Goal: Transaction & Acquisition: Obtain resource

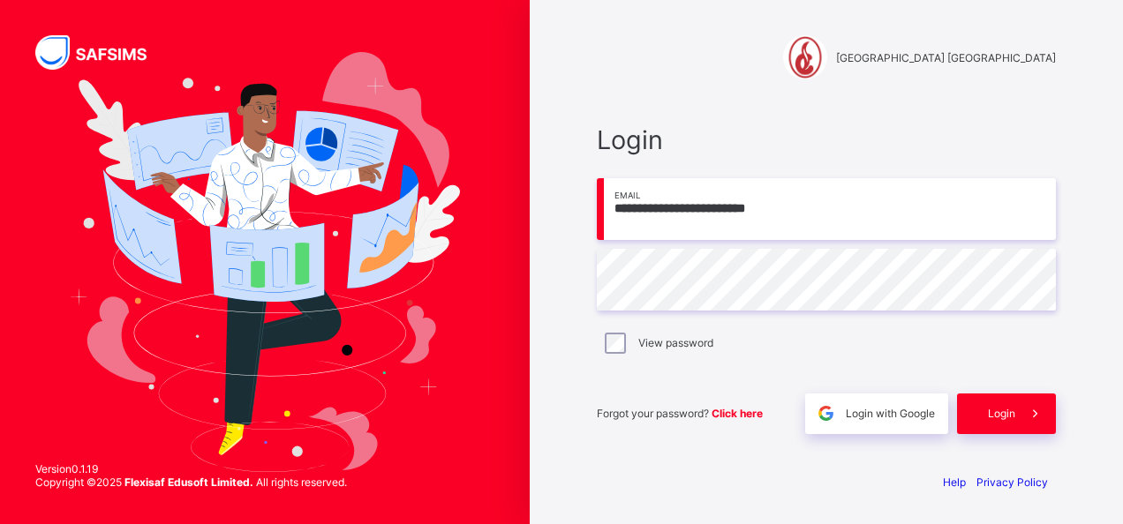
type input "**********"
click at [990, 426] on div "Login" at bounding box center [1006, 414] width 99 height 41
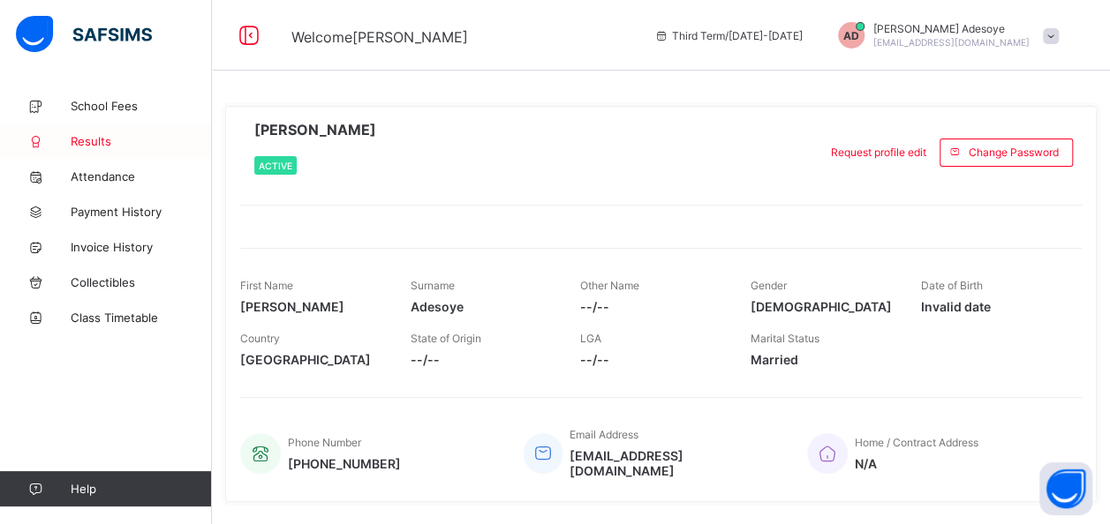
click at [89, 148] on link "Results" at bounding box center [106, 141] width 212 height 35
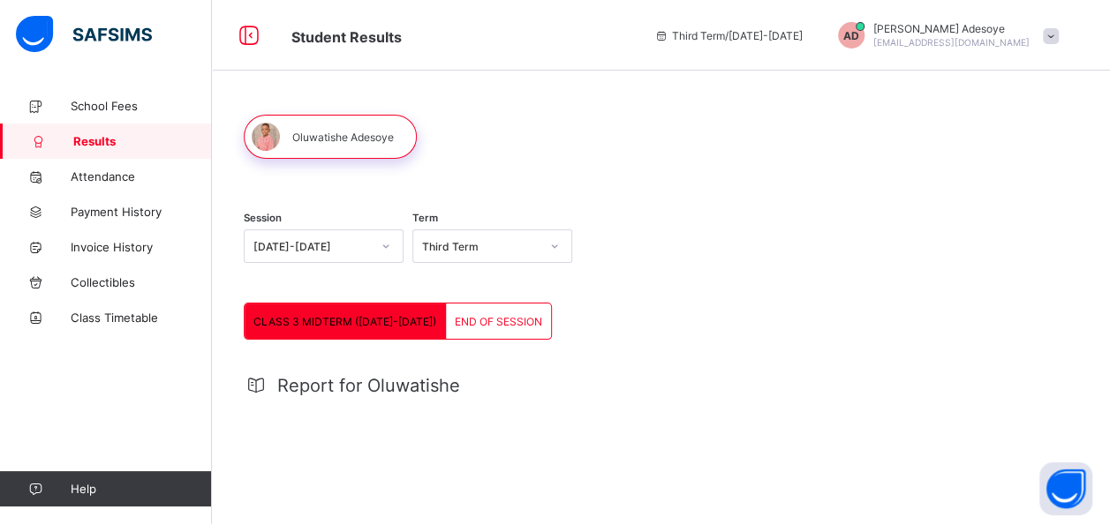
click at [389, 247] on icon at bounding box center [386, 247] width 11 height 18
click at [314, 377] on span "Report for Oluwatishe" at bounding box center [368, 385] width 183 height 21
click at [1035, 415] on span "Download Result" at bounding box center [1024, 419] width 84 height 13
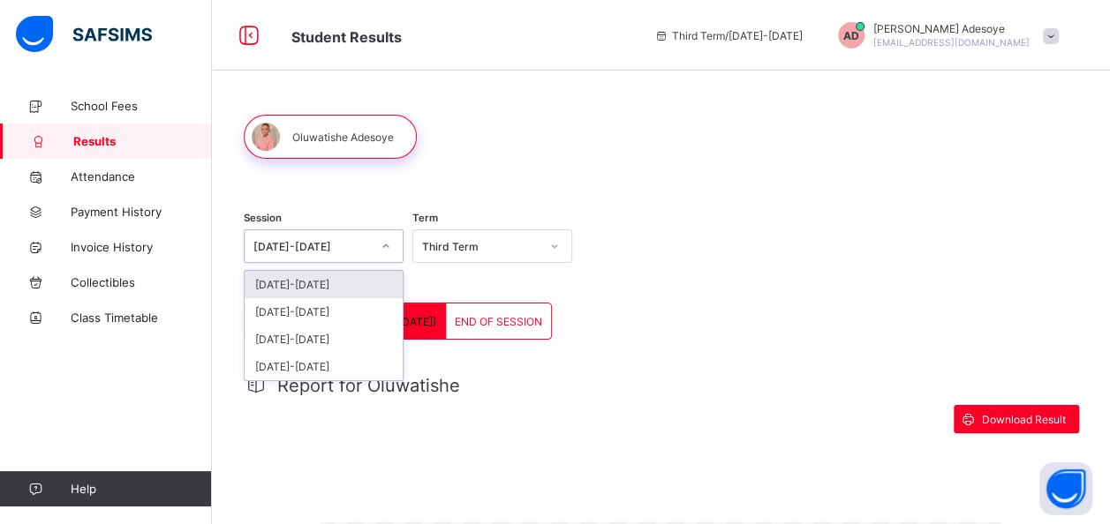
click at [387, 246] on icon at bounding box center [386, 247] width 11 height 18
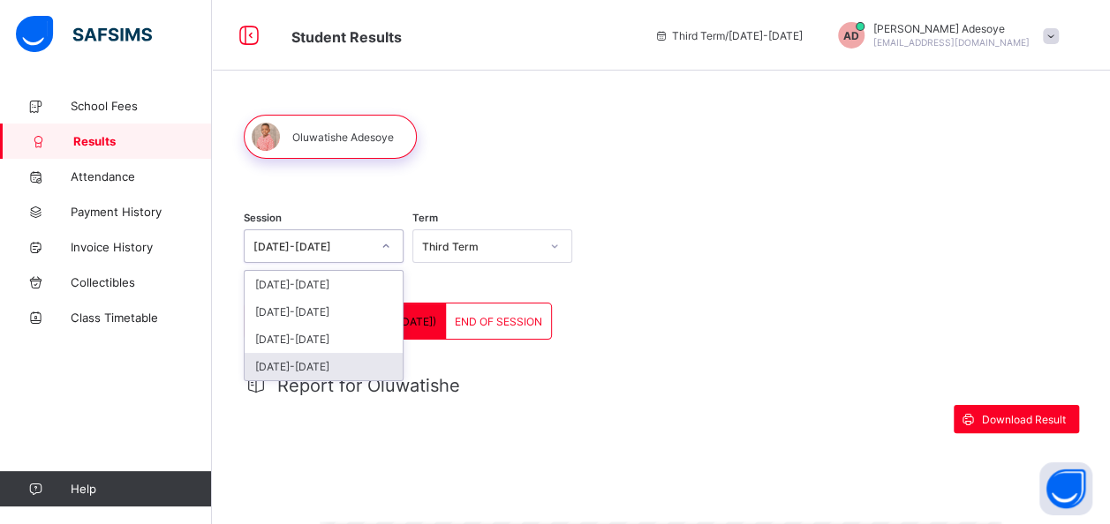
click at [300, 364] on div "[DATE]-[DATE]" at bounding box center [324, 366] width 158 height 27
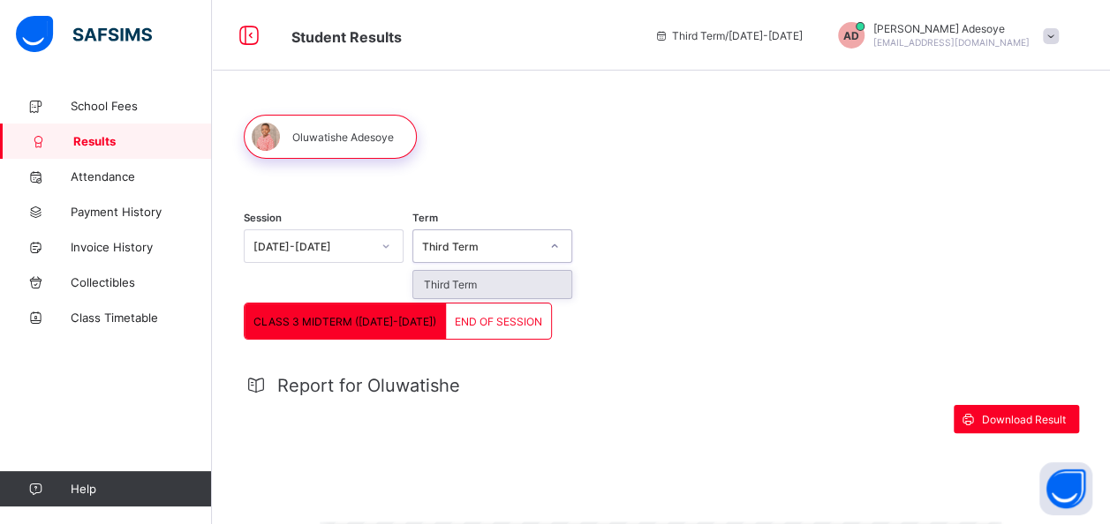
click at [556, 245] on icon at bounding box center [554, 247] width 11 height 18
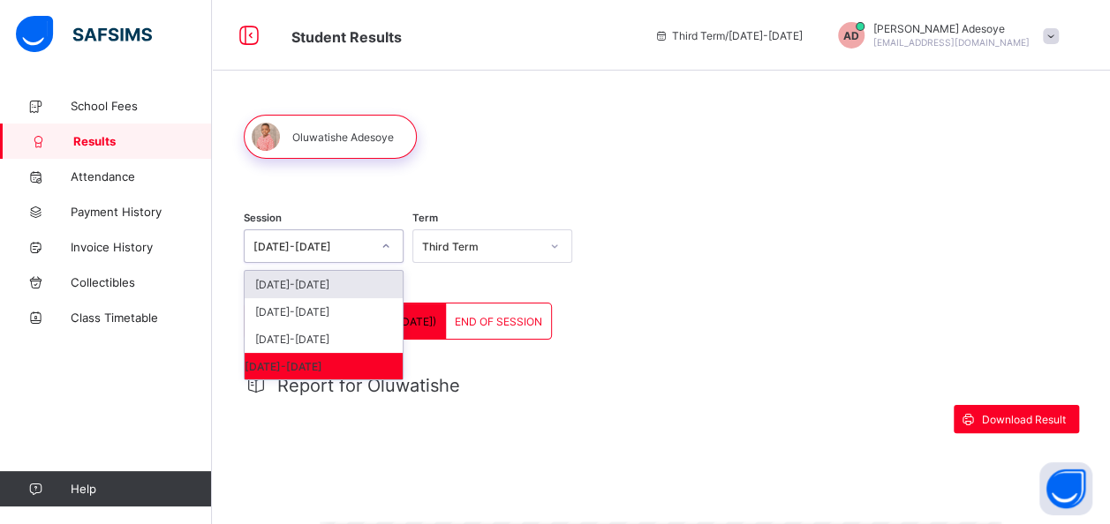
click at [389, 247] on icon at bounding box center [386, 247] width 11 height 18
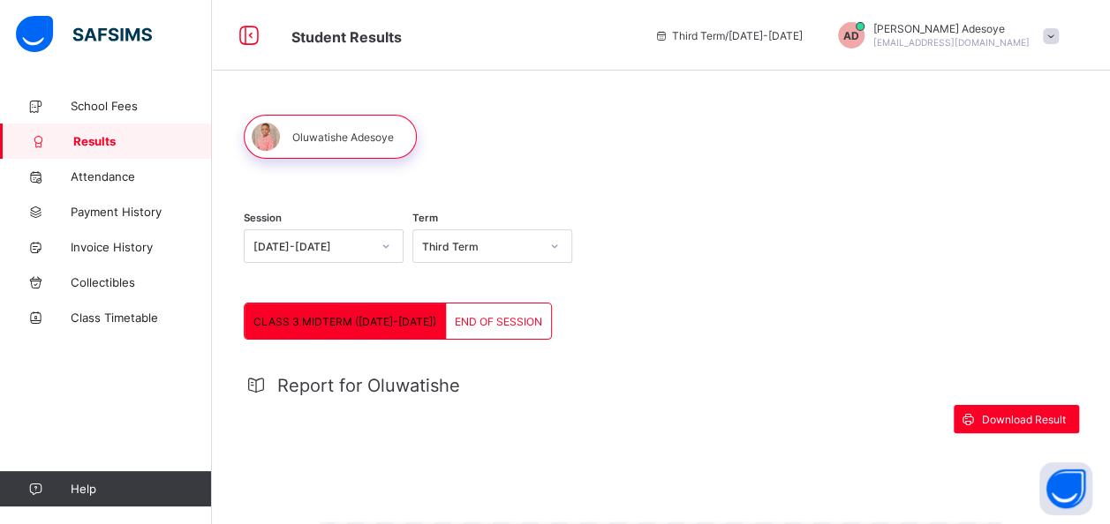
click at [650, 286] on div "Session [DATE]-[DATE] Term Third Term" at bounding box center [661, 248] width 834 height 109
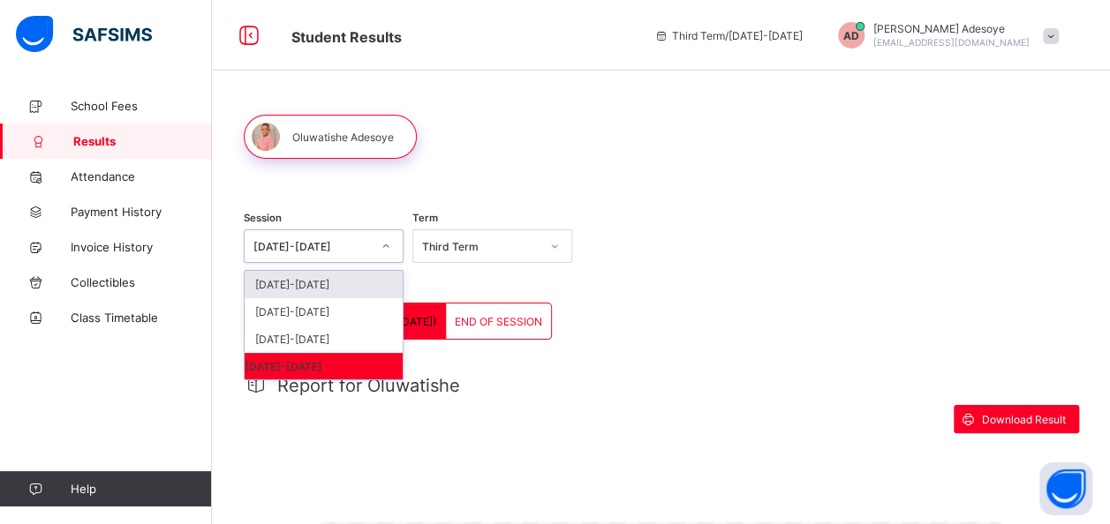
click at [387, 251] on icon at bounding box center [386, 247] width 11 height 18
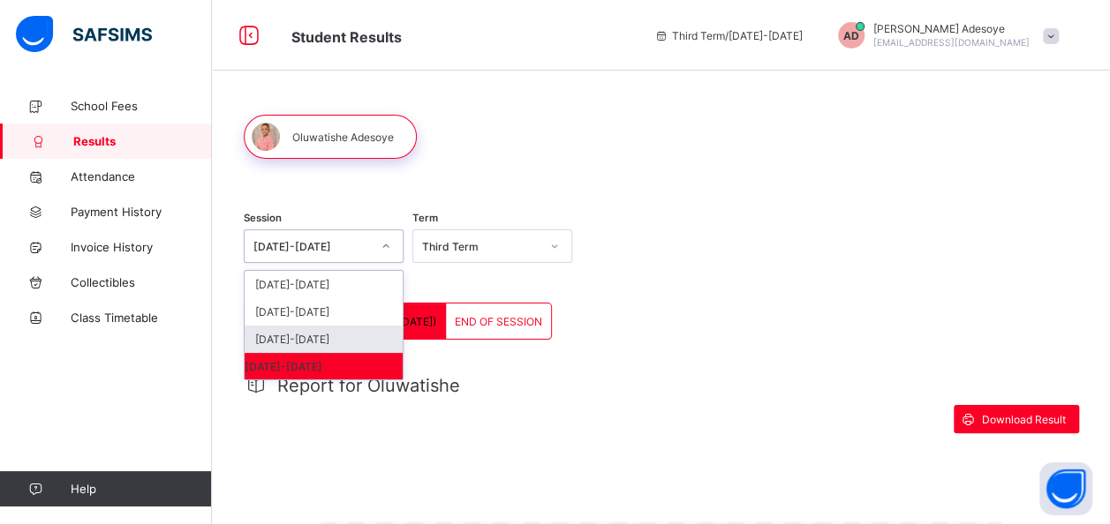
click at [306, 344] on div "[DATE]-[DATE]" at bounding box center [324, 339] width 158 height 27
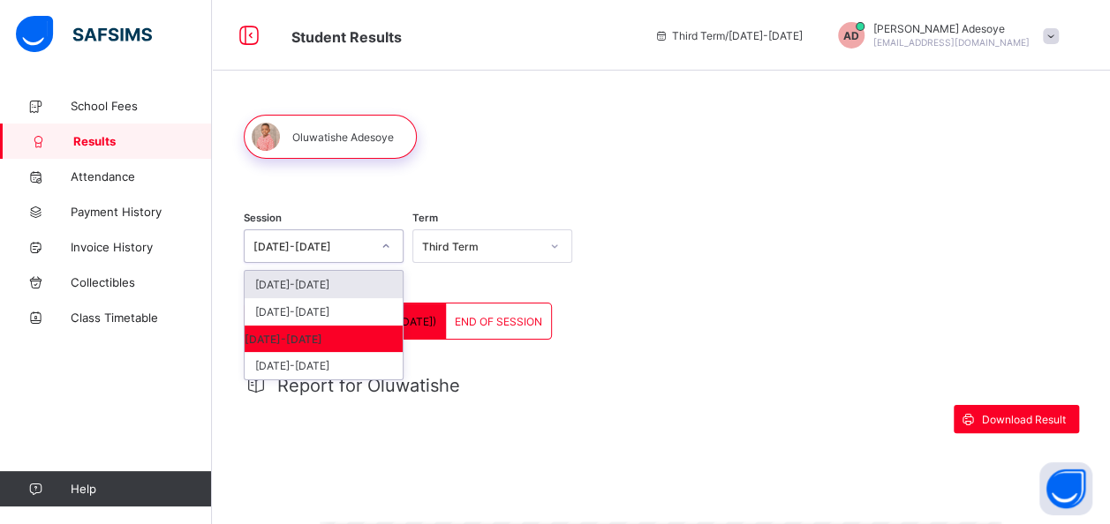
click at [389, 250] on icon at bounding box center [386, 247] width 11 height 18
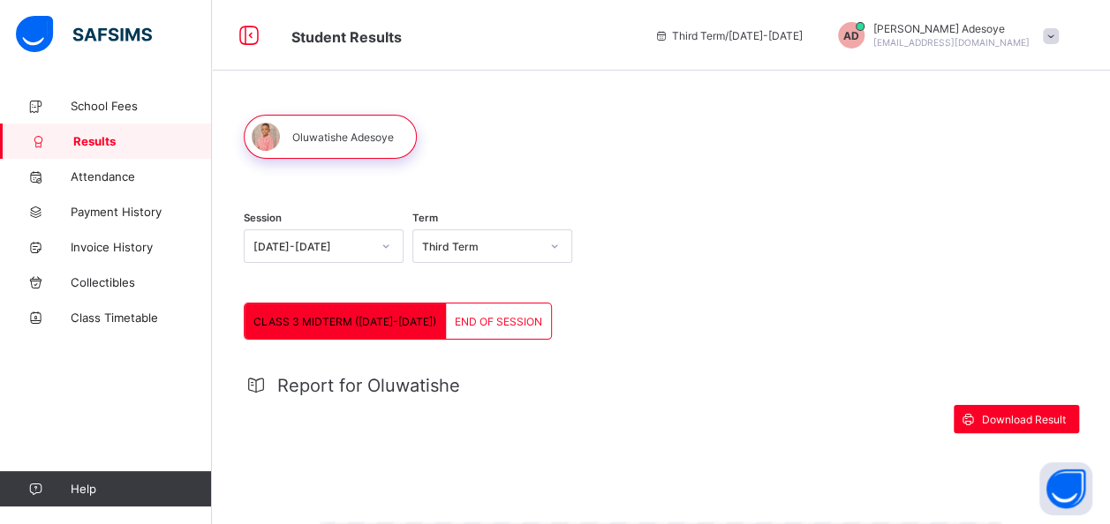
click at [663, 285] on div "Session [DATE]-[DATE] Term Third Term" at bounding box center [661, 248] width 834 height 109
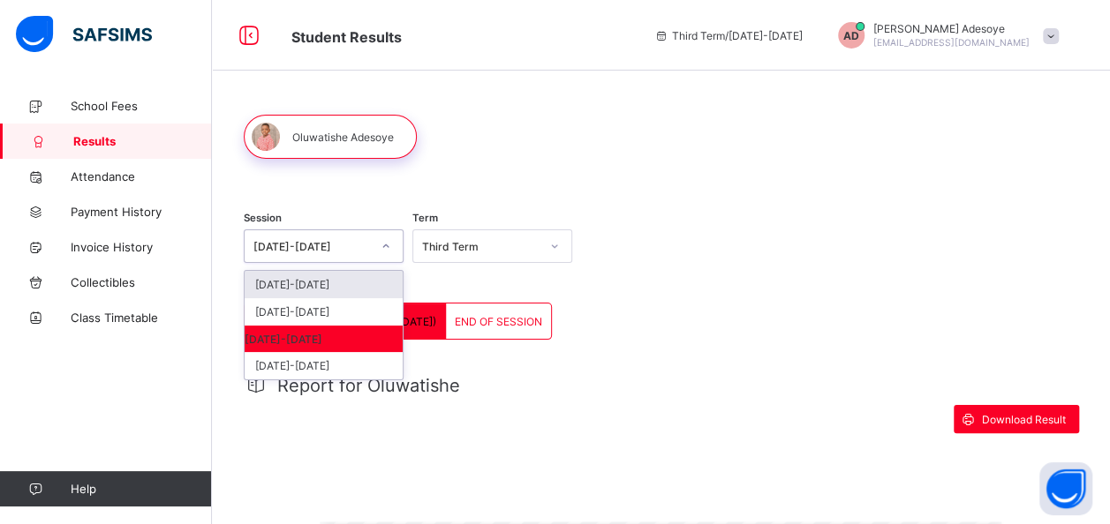
click at [387, 245] on icon at bounding box center [386, 247] width 11 height 18
click at [313, 314] on div "[DATE]-[DATE]" at bounding box center [324, 311] width 158 height 27
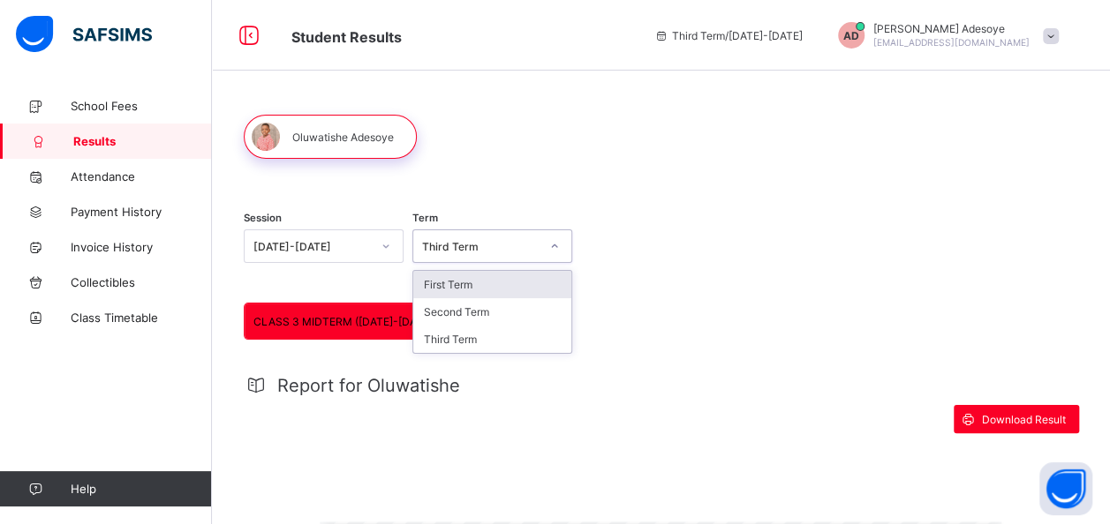
click at [566, 248] on div at bounding box center [555, 246] width 30 height 28
click at [484, 316] on div "Second Term" at bounding box center [492, 311] width 158 height 27
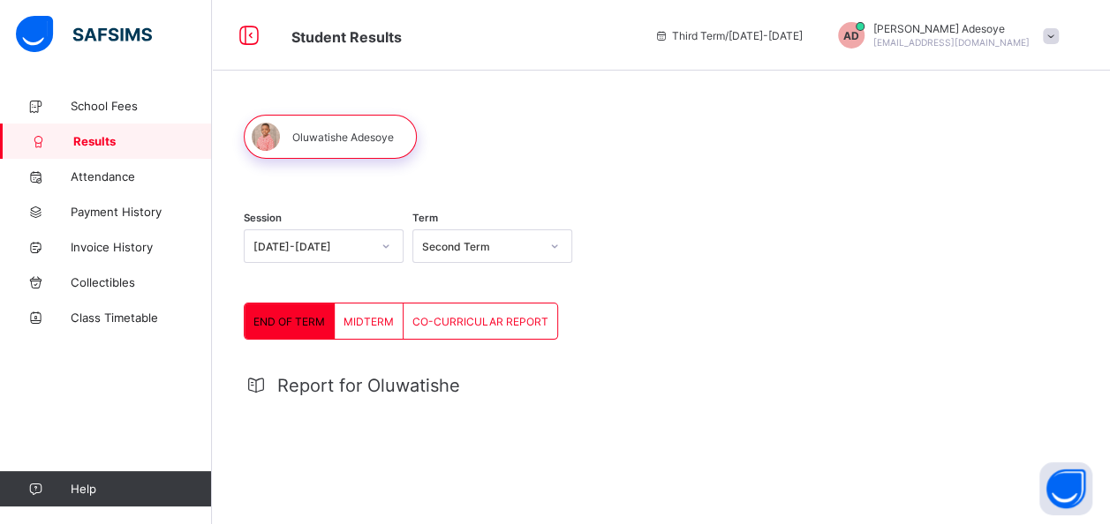
click at [359, 321] on span "MIDTERM" at bounding box center [368, 321] width 50 height 13
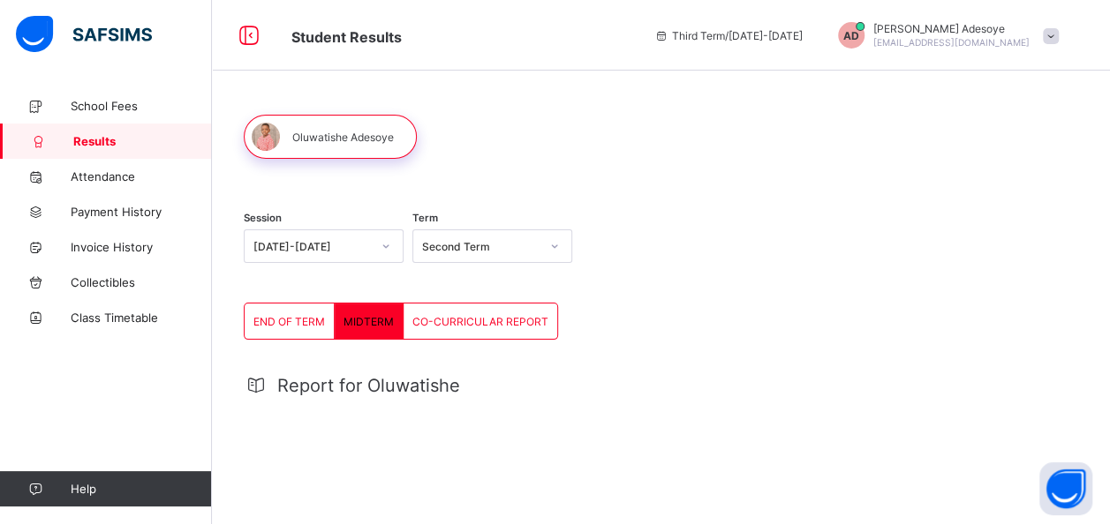
click at [491, 321] on span "CO-CURRICULAR REPORT" at bounding box center [480, 321] width 136 height 13
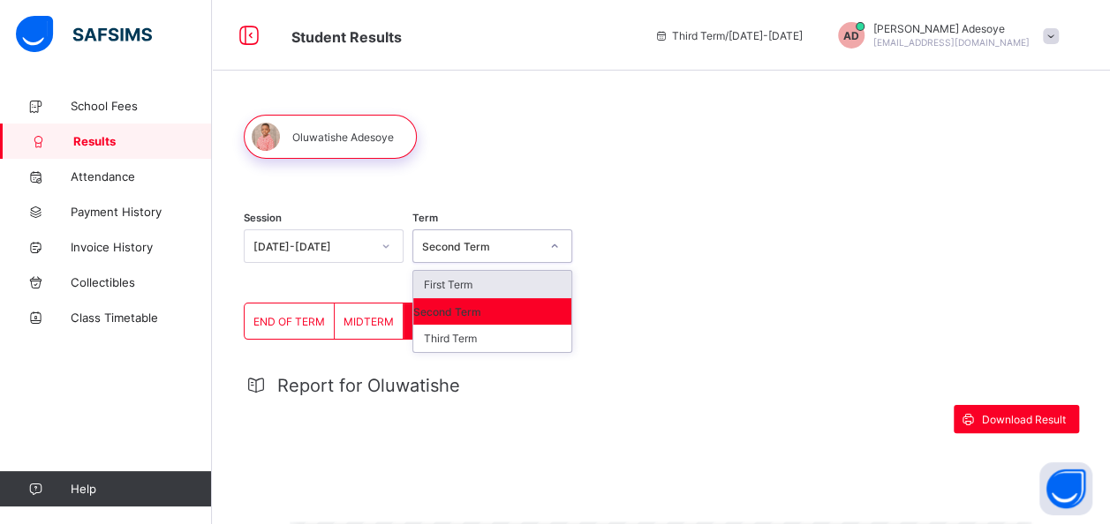
click at [560, 249] on icon at bounding box center [554, 247] width 11 height 18
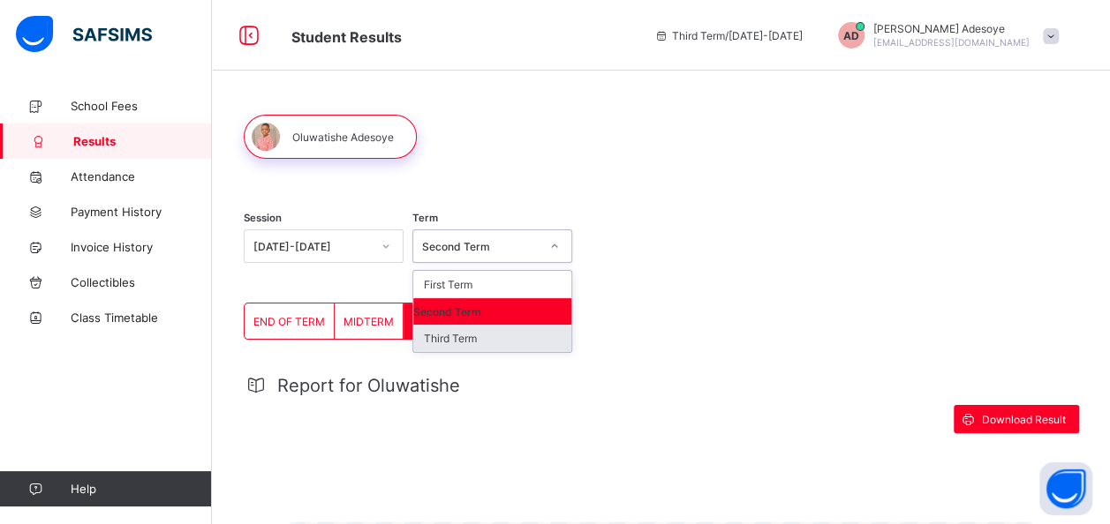
click at [467, 343] on div "Third Term" at bounding box center [492, 338] width 158 height 27
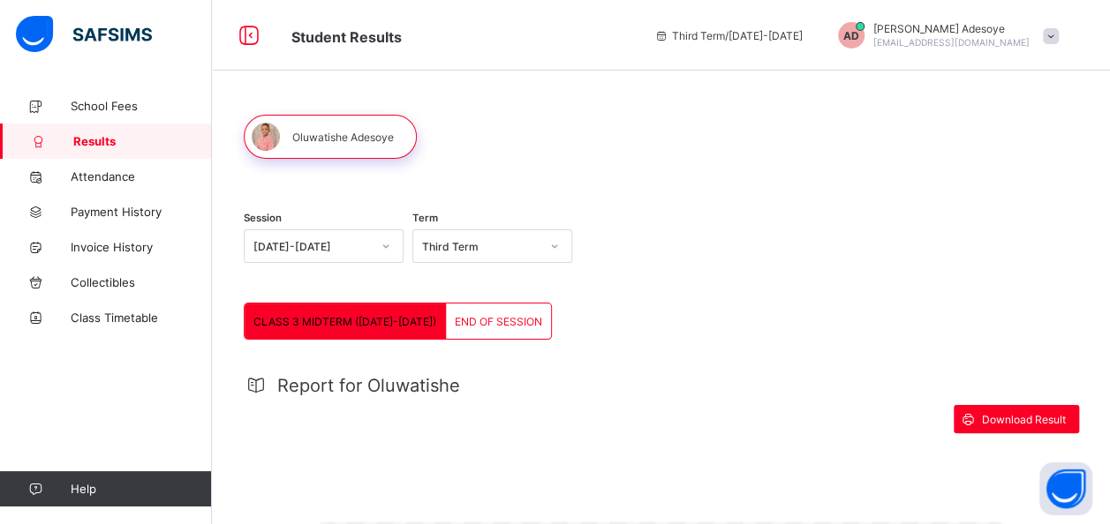
click at [507, 321] on span "END OF SESSION" at bounding box center [498, 321] width 87 height 13
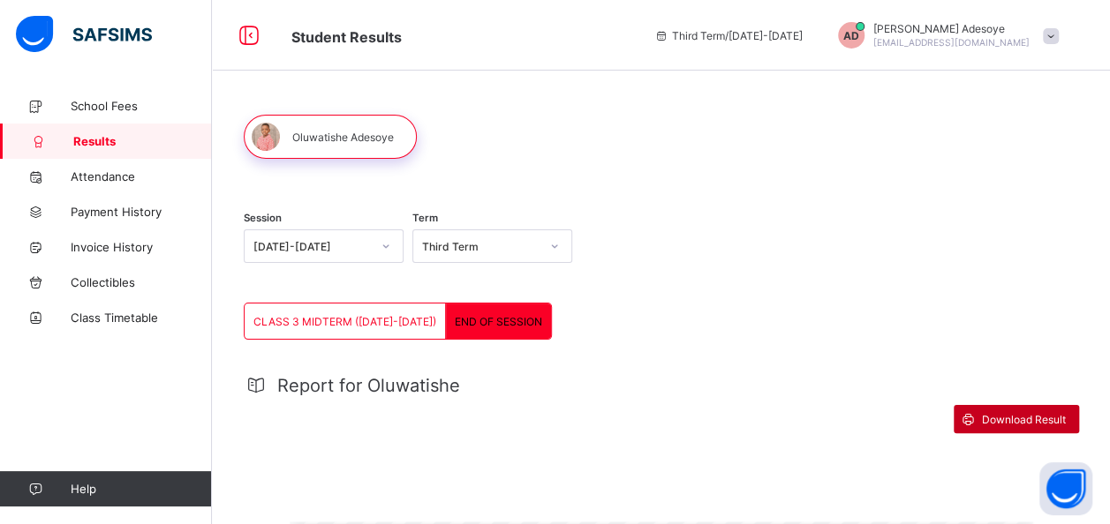
click at [1012, 416] on span "Download Result" at bounding box center [1024, 419] width 84 height 13
click at [359, 316] on span "CLASS 3 MIDTERM ([DATE]-[DATE])" at bounding box center [344, 321] width 183 height 13
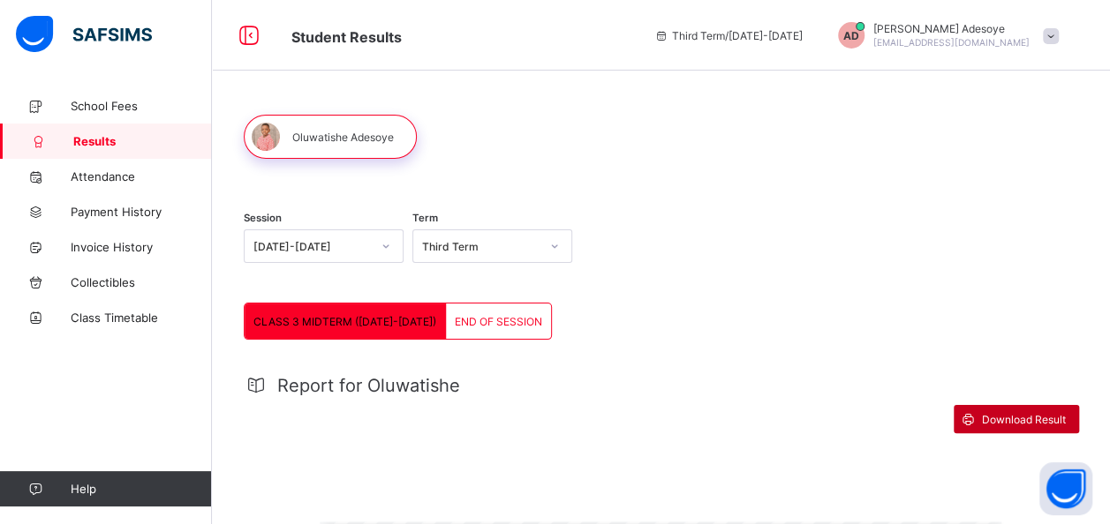
click at [1050, 420] on span "Download Result" at bounding box center [1024, 419] width 84 height 13
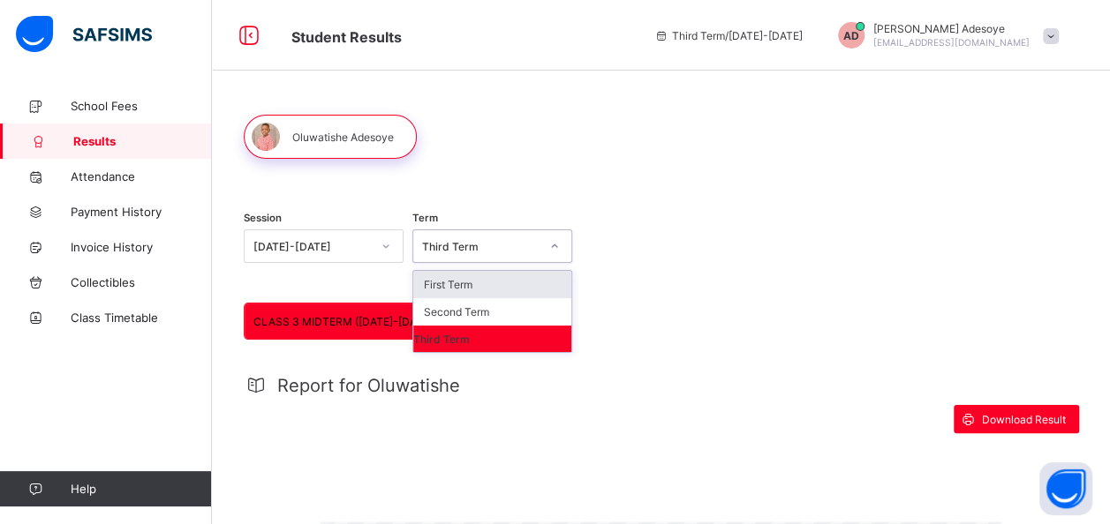
click at [559, 245] on icon at bounding box center [554, 247] width 11 height 18
click at [492, 317] on div "Second Term" at bounding box center [492, 311] width 158 height 27
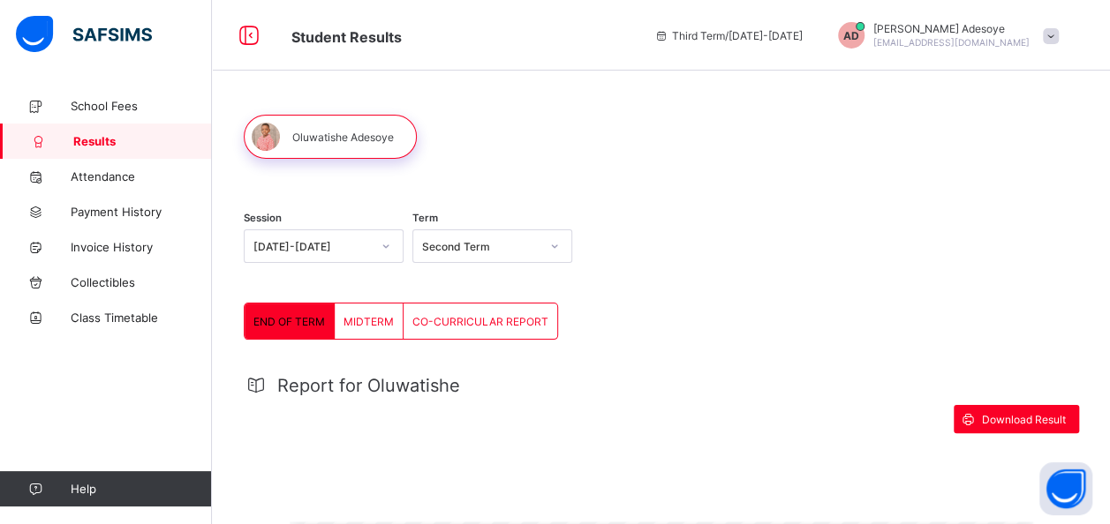
click at [486, 321] on span "CO-CURRICULAR REPORT" at bounding box center [480, 321] width 136 height 13
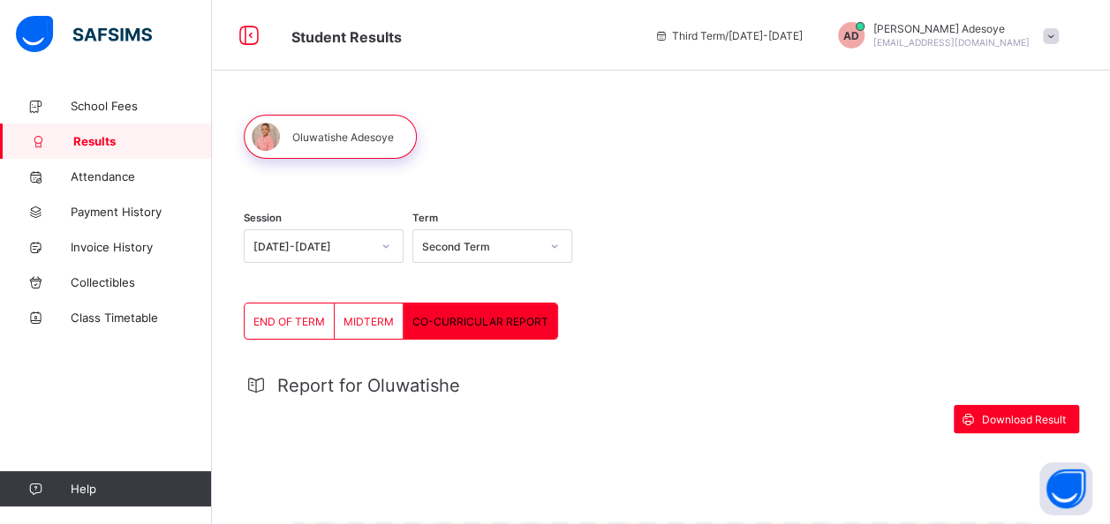
click at [355, 316] on span "MIDTERM" at bounding box center [368, 321] width 50 height 13
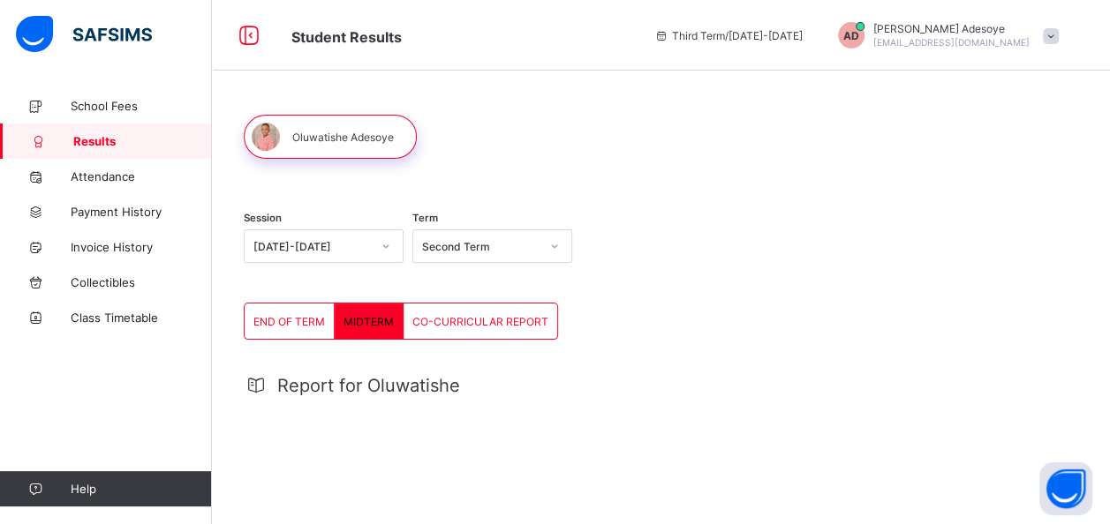
click at [294, 327] on span "END OF TERM" at bounding box center [289, 321] width 72 height 13
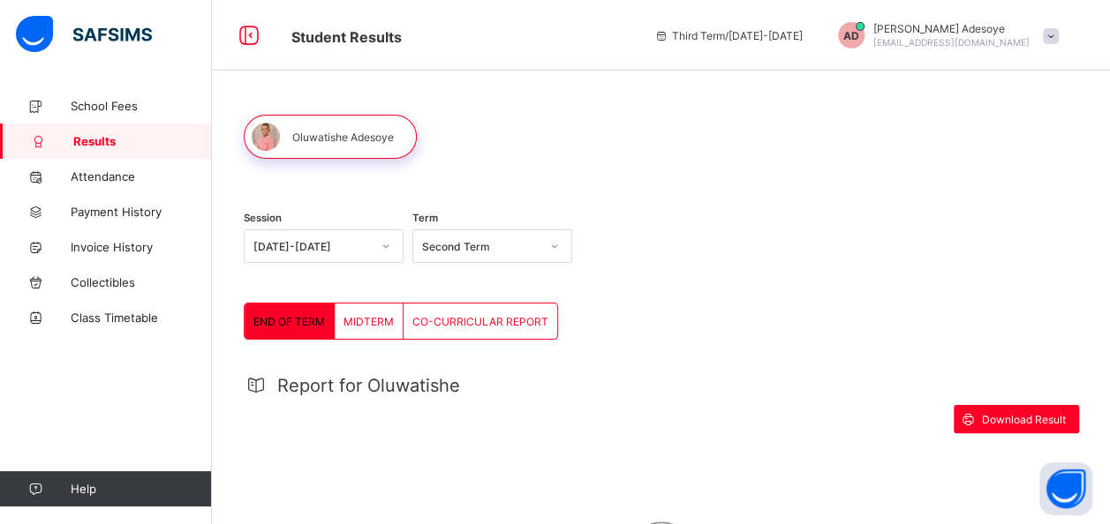
click at [298, 324] on span "END OF TERM" at bounding box center [289, 321] width 72 height 13
click at [1031, 421] on span "Download Result" at bounding box center [1024, 419] width 84 height 13
click at [360, 318] on span "MIDTERM" at bounding box center [368, 321] width 50 height 13
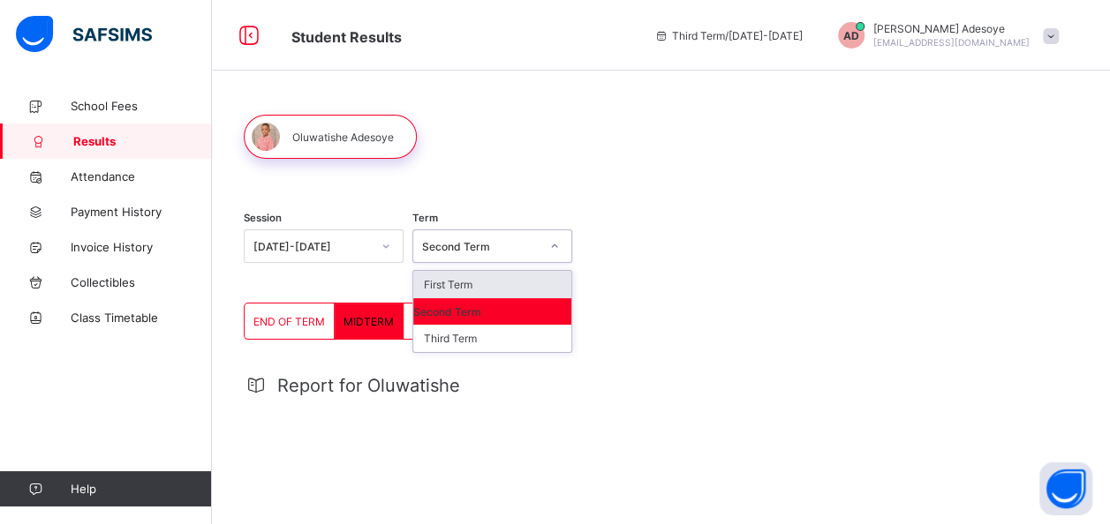
click at [560, 245] on icon at bounding box center [554, 247] width 11 height 18
click at [457, 291] on div "First Term" at bounding box center [492, 284] width 158 height 27
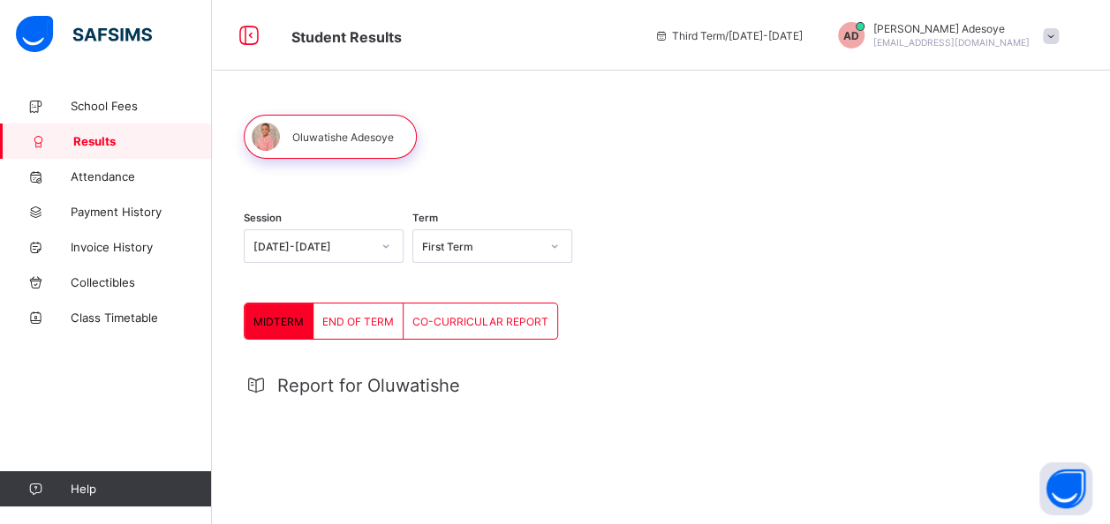
click at [471, 321] on span "CO-CURRICULAR REPORT" at bounding box center [480, 321] width 136 height 13
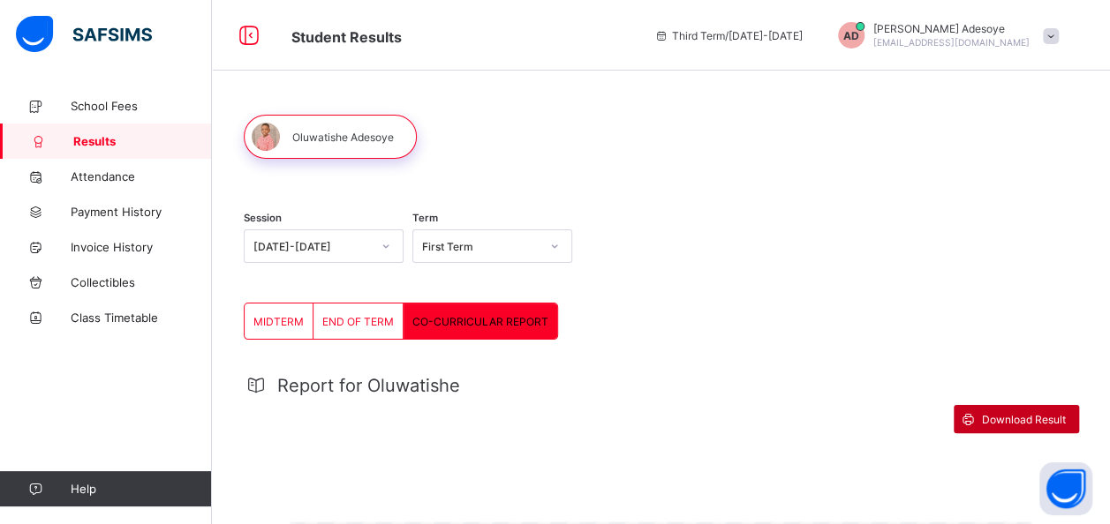
click at [1058, 413] on span "Download Result" at bounding box center [1024, 419] width 84 height 13
click at [348, 317] on span "END OF TERM" at bounding box center [358, 321] width 72 height 13
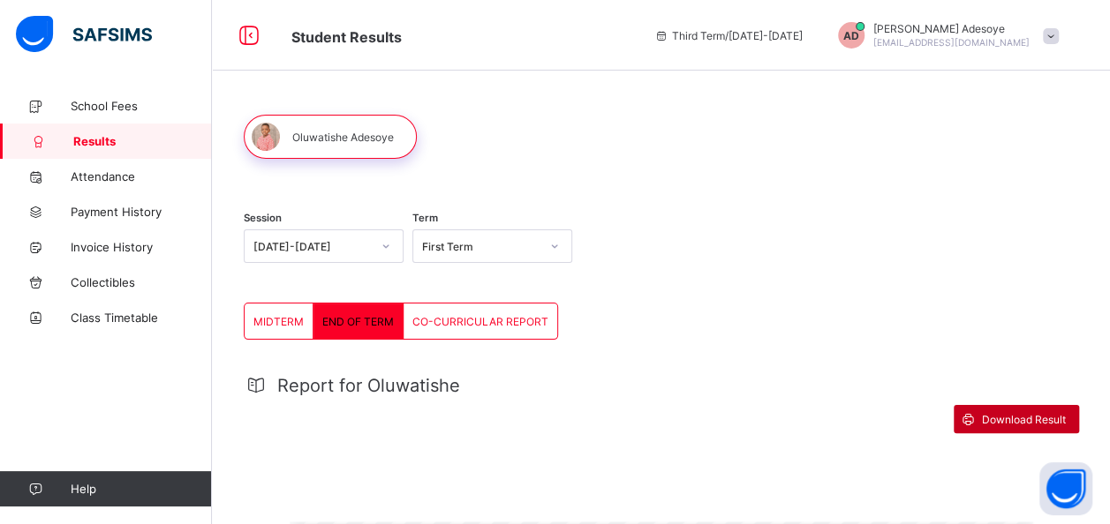
click at [1044, 419] on span "Download Result" at bounding box center [1024, 419] width 84 height 13
click at [278, 323] on span "MIDTERM" at bounding box center [278, 321] width 50 height 13
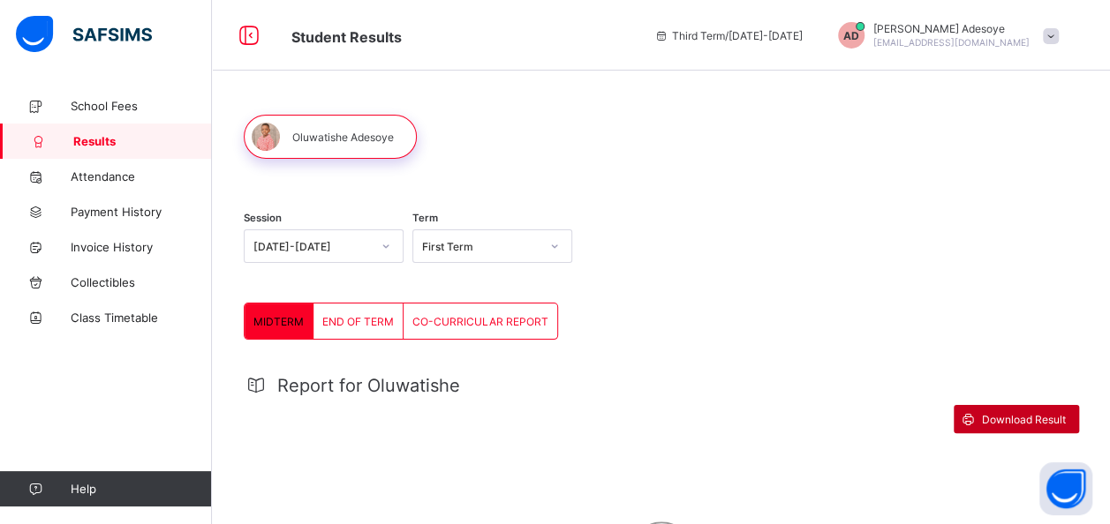
click at [1045, 424] on span "Download Result" at bounding box center [1024, 419] width 84 height 13
